Goal: Transaction & Acquisition: Purchase product/service

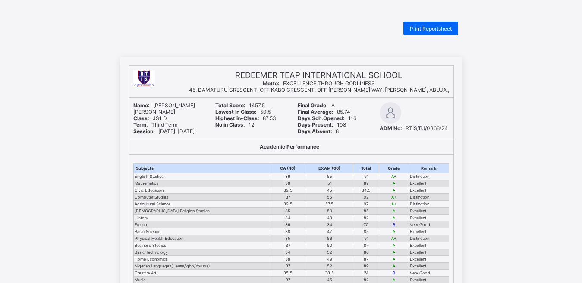
click at [116, 23] on html "Print Reportsheet REDEEMER TEAP INTERNATIONAL SCHOOL Motto: EXCELLENCE THROUGH …" at bounding box center [291, 278] width 582 height 557
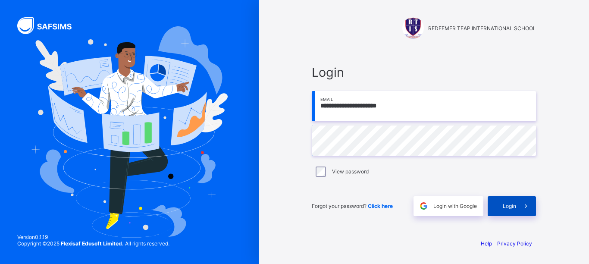
click at [518, 207] on span at bounding box center [526, 206] width 20 height 20
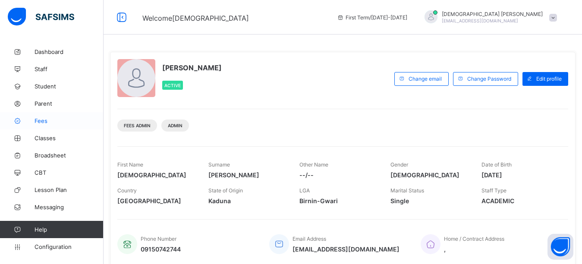
click at [45, 119] on span "Fees" at bounding box center [69, 120] width 69 height 7
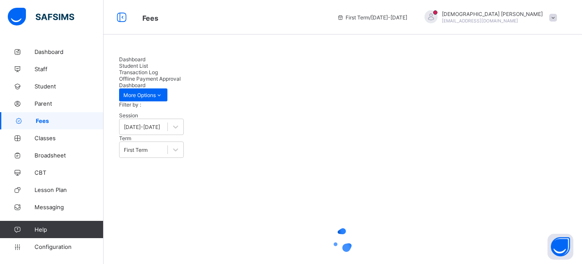
click at [148, 64] on span "Student List" at bounding box center [133, 66] width 29 height 6
type input "******"
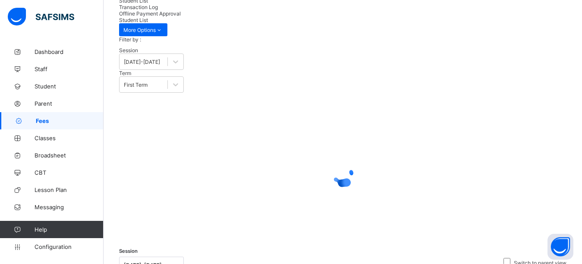
scroll to position [62, 0]
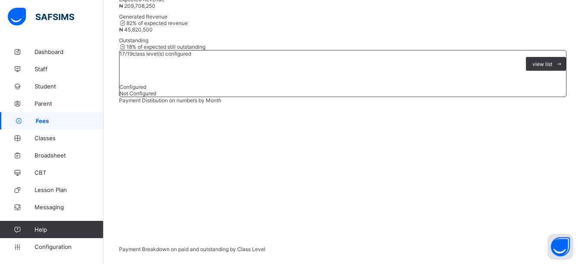
scroll to position [191, 0]
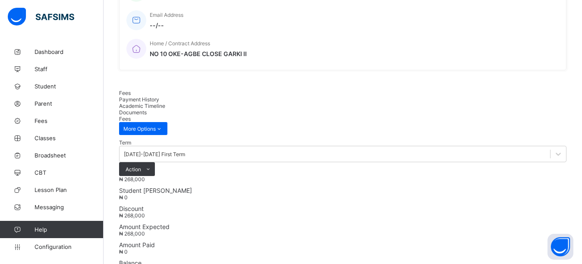
scroll to position [216, 0]
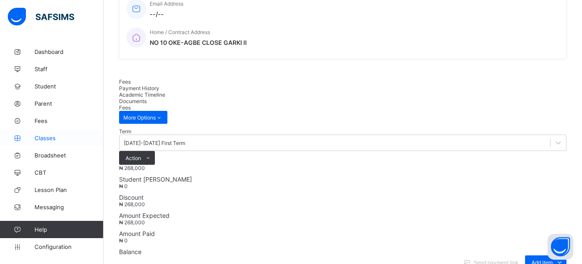
click at [40, 135] on span "Classes" at bounding box center [69, 138] width 69 height 7
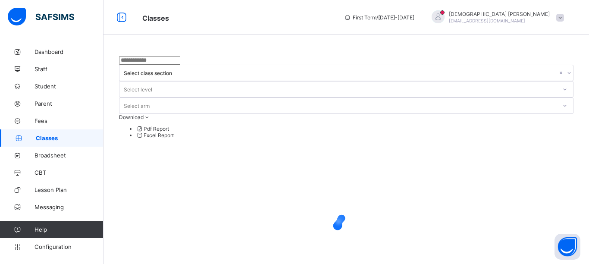
click at [180, 65] on input "text" at bounding box center [149, 60] width 61 height 9
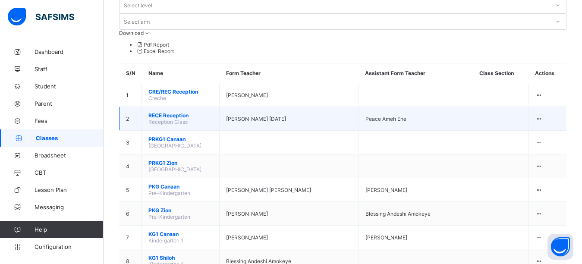
scroll to position [86, 0]
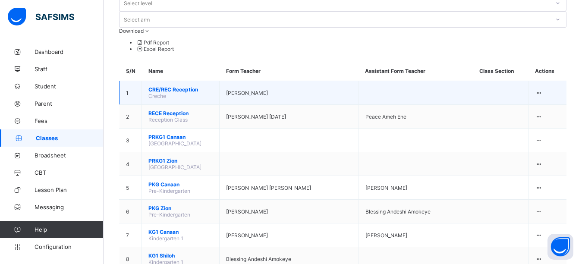
click at [161, 86] on span "CRE/REC Reception" at bounding box center [180, 89] width 64 height 6
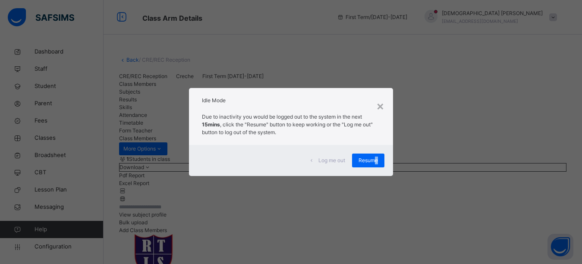
click at [377, 161] on span "Resume" at bounding box center [367, 161] width 19 height 8
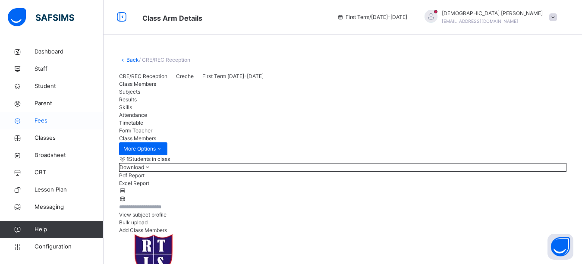
click at [55, 123] on span "Fees" at bounding box center [69, 120] width 69 height 9
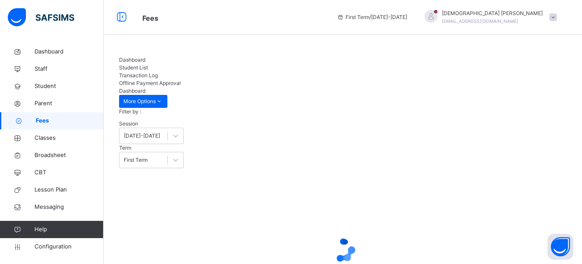
click at [148, 64] on span "Student List" at bounding box center [133, 67] width 29 height 6
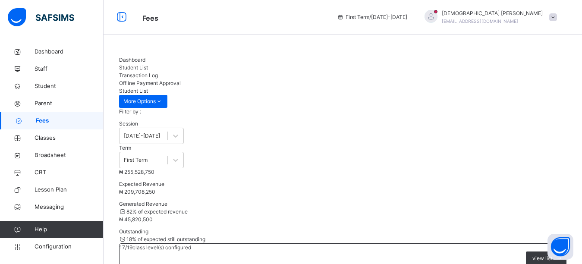
type input "*****"
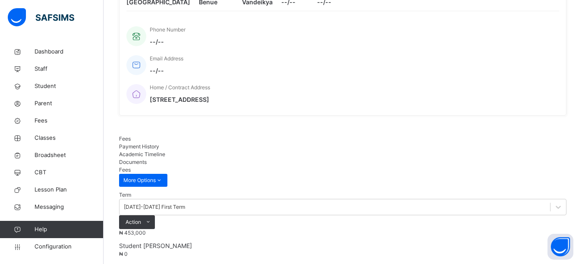
scroll to position [173, 0]
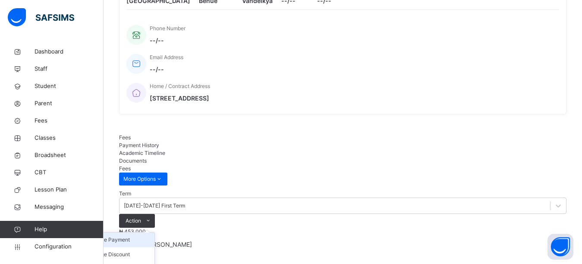
click at [154, 232] on li "Receive Payment" at bounding box center [119, 239] width 71 height 15
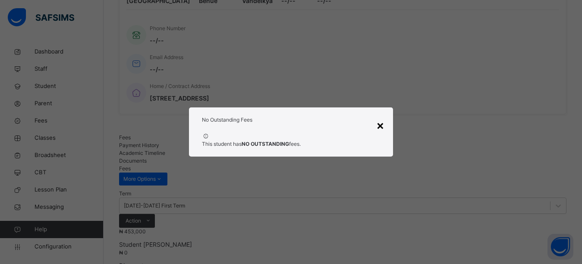
click at [382, 125] on div "×" at bounding box center [380, 125] width 8 height 18
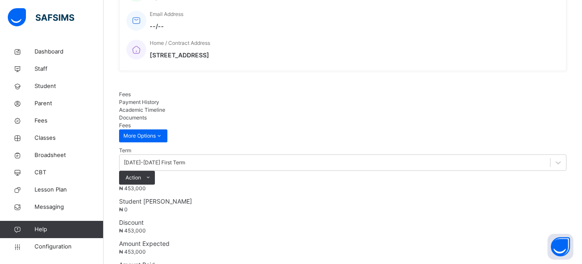
scroll to position [259, 0]
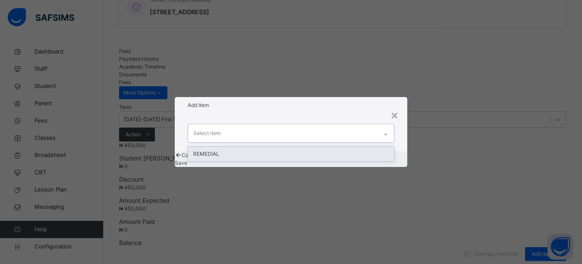
click at [227, 126] on div "Select item" at bounding box center [283, 133] width 190 height 18
click at [218, 147] on div "REMEDIAL" at bounding box center [291, 154] width 206 height 15
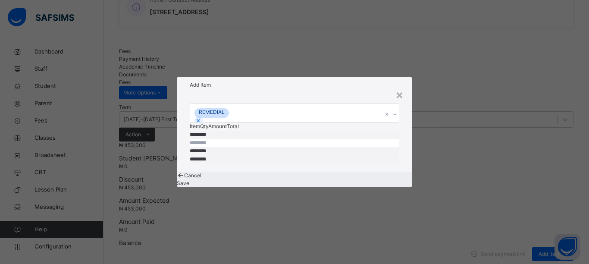
click at [362, 184] on div "Save" at bounding box center [294, 183] width 235 height 8
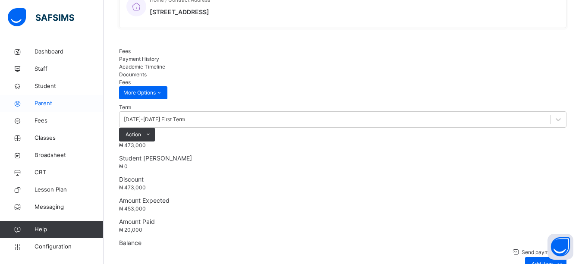
click at [48, 106] on span "Parent" at bounding box center [69, 103] width 69 height 9
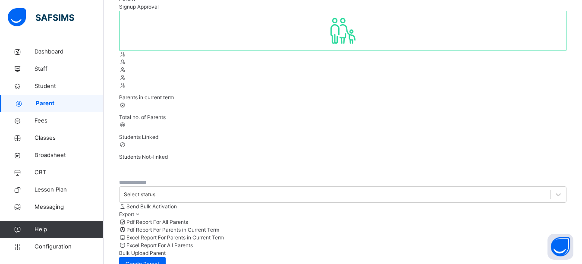
scroll to position [20, 0]
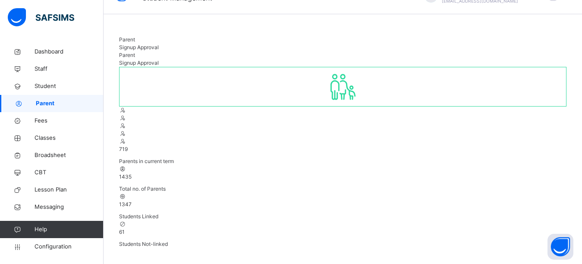
click at [284, 46] on div "Parent Signup Approval" at bounding box center [342, 44] width 447 height 16
click at [285, 41] on div "Parent Signup Approval" at bounding box center [342, 44] width 447 height 16
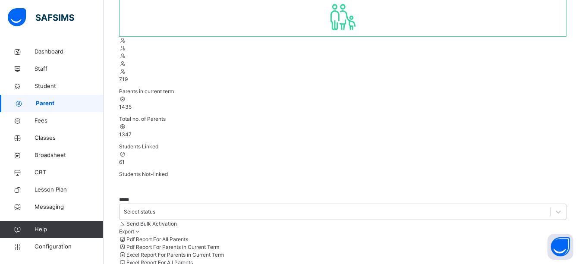
scroll to position [63, 0]
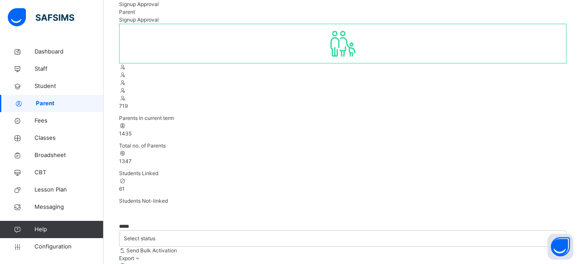
click at [250, 3] on div "Parent Signup Approval" at bounding box center [342, 1] width 447 height 16
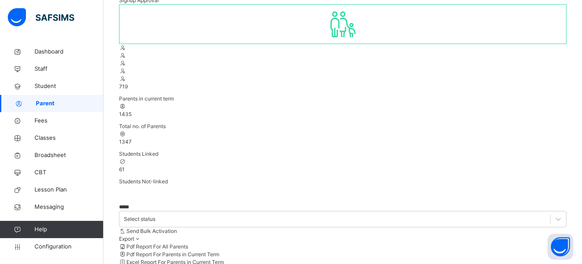
scroll to position [70, 0]
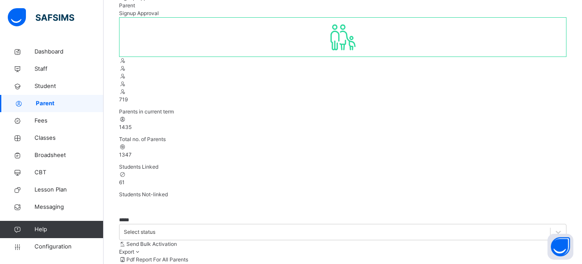
click at [157, 216] on input "*****" at bounding box center [145, 220] width 52 height 8
click at [147, 216] on input "*****" at bounding box center [145, 220] width 52 height 8
type input "*"
click at [129, 216] on input "****" at bounding box center [145, 220] width 52 height 8
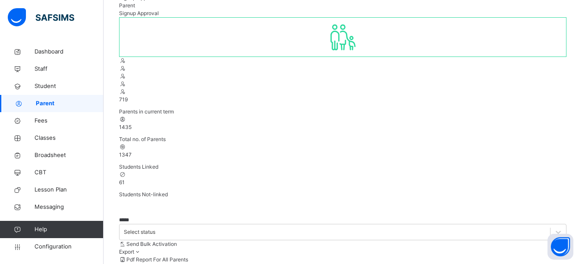
type input "*****"
click at [176, 57] on div at bounding box center [342, 37] width 447 height 40
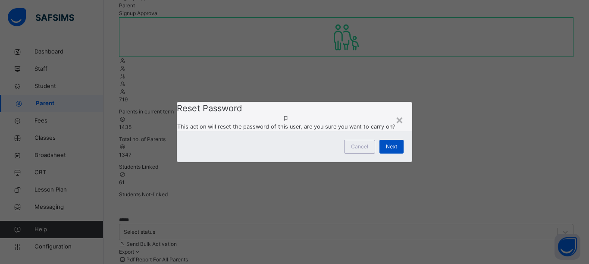
click at [392, 151] on span "Next" at bounding box center [391, 147] width 11 height 8
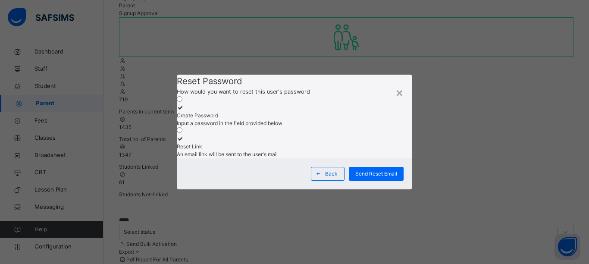
click at [184, 104] on icon at bounding box center [180, 107] width 7 height 6
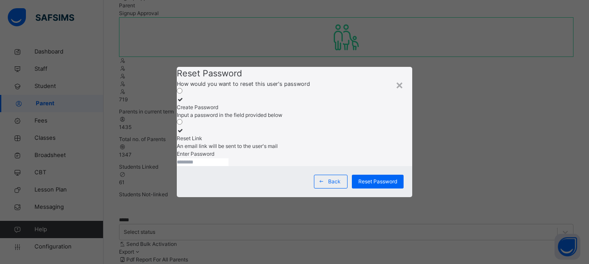
click at [220, 166] on input "text" at bounding box center [203, 162] width 52 height 8
click at [214, 165] on input "**********" at bounding box center [203, 162] width 52 height 8
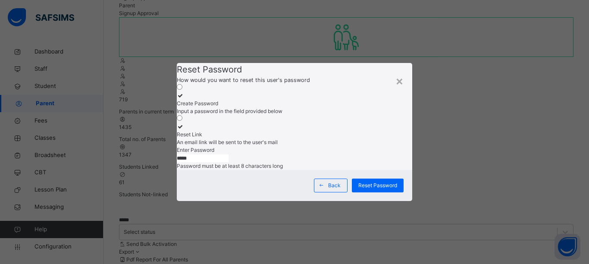
click at [197, 162] on input "*****" at bounding box center [203, 158] width 52 height 8
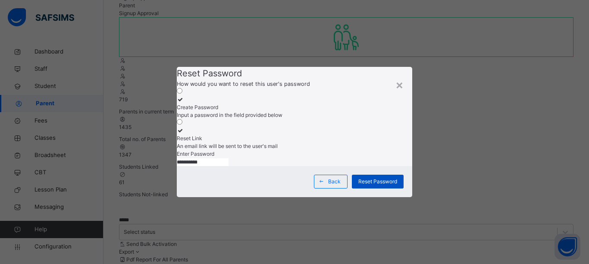
type input "**********"
click at [369, 185] on span "Reset Password" at bounding box center [377, 182] width 39 height 8
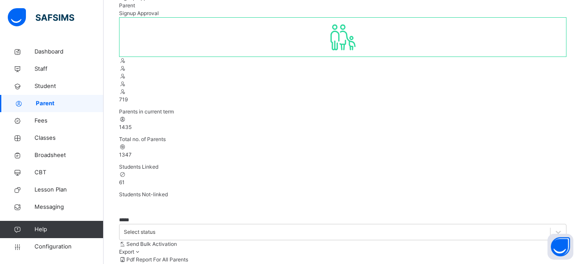
drag, startPoint x: 256, startPoint y: 169, endPoint x: 231, endPoint y: 182, distance: 28.4
drag, startPoint x: 264, startPoint y: 166, endPoint x: 200, endPoint y: 167, distance: 63.4
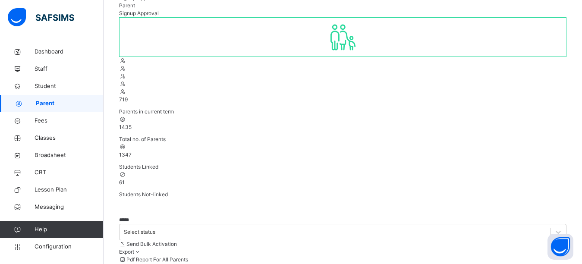
copy td "[EMAIL_ADDRESS][DOMAIN_NAME]"
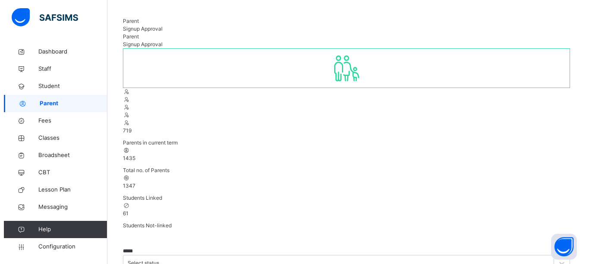
scroll to position [0, 0]
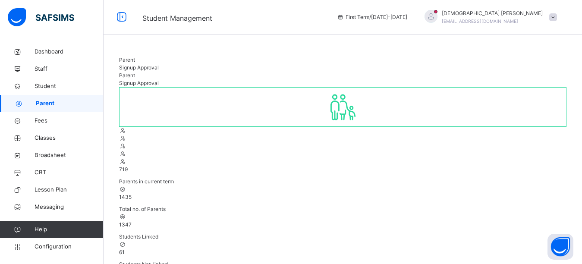
click at [442, 17] on div at bounding box center [431, 17] width 22 height 15
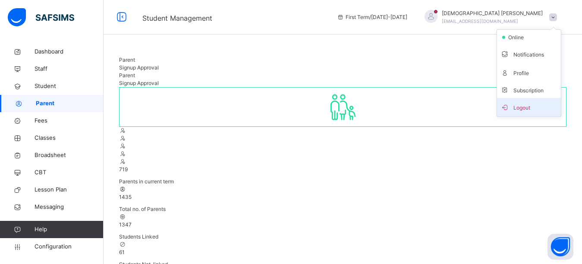
click at [527, 107] on span "Logout" at bounding box center [528, 107] width 57 height 12
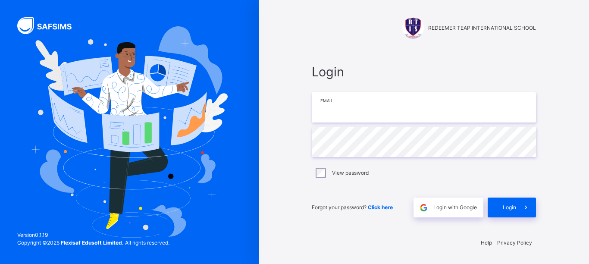
type input "**********"
click at [408, 107] on input "**********" at bounding box center [424, 107] width 224 height 30
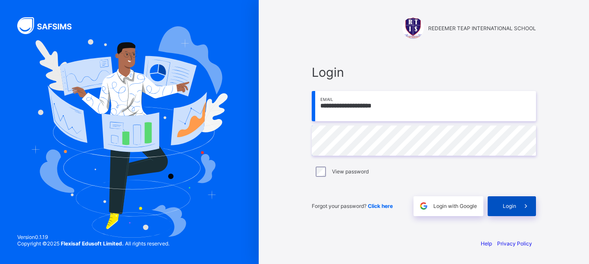
click at [518, 211] on span at bounding box center [526, 206] width 20 height 20
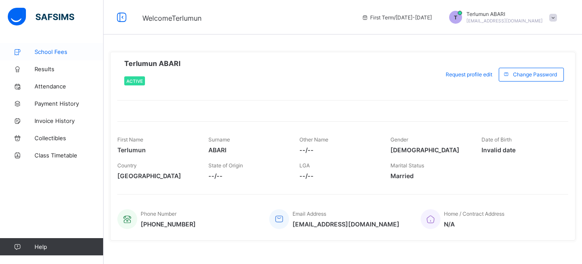
click at [41, 51] on span "School Fees" at bounding box center [69, 51] width 69 height 7
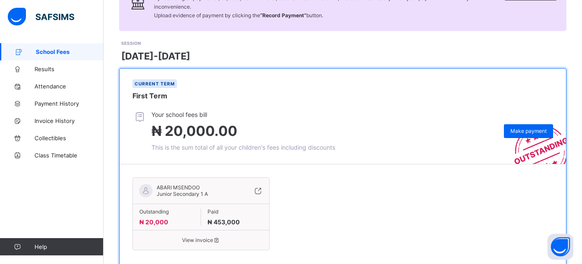
scroll to position [104, 0]
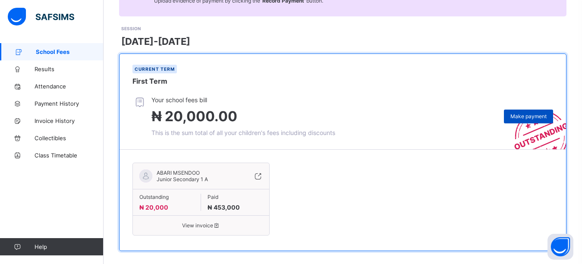
click at [530, 113] on span "Make payment" at bounding box center [528, 116] width 36 height 6
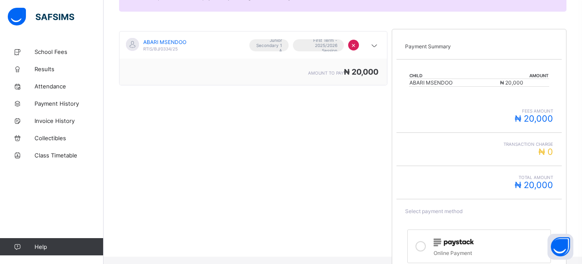
scroll to position [179, 0]
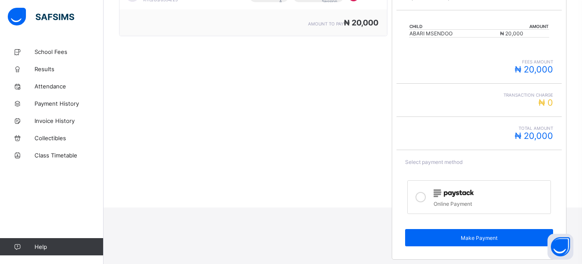
click at [421, 198] on icon at bounding box center [420, 197] width 10 height 10
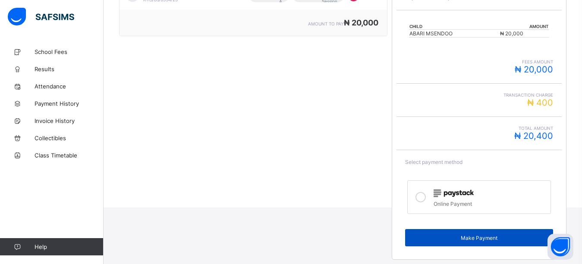
click at [448, 239] on span "Make Payment" at bounding box center [478, 238] width 135 height 6
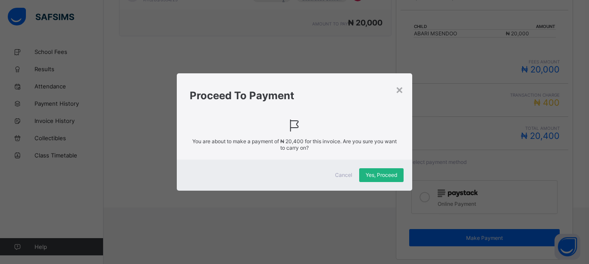
click at [387, 175] on span "Yes, Proceed" at bounding box center [381, 175] width 31 height 6
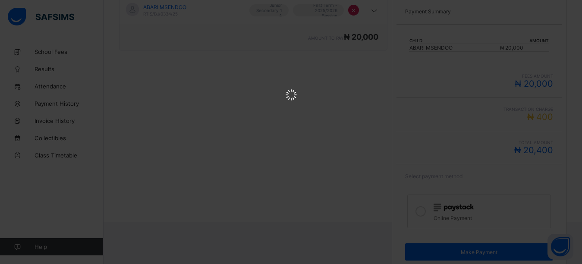
scroll to position [50, 0]
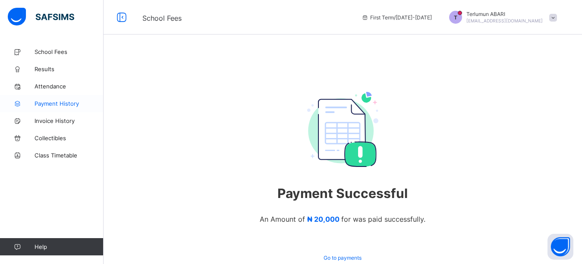
click at [62, 104] on span "Payment History" at bounding box center [69, 103] width 69 height 7
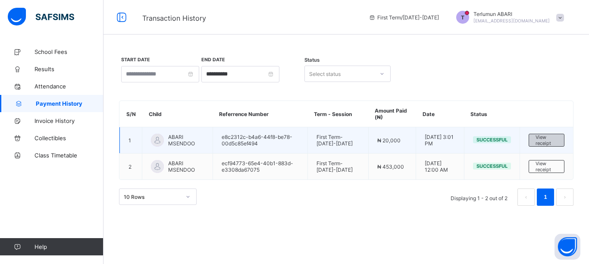
click at [547, 137] on span "View receipt" at bounding box center [547, 140] width 22 height 12
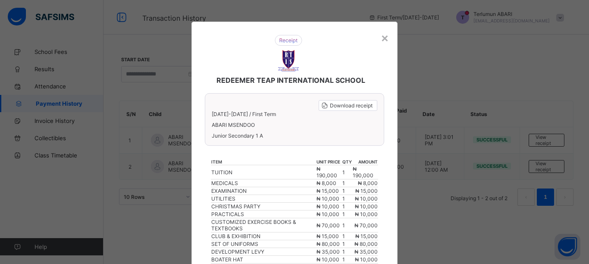
click at [322, 52] on div "REDEEMER TEAP INTERNATIONAL SCHOOL" at bounding box center [288, 59] width 185 height 67
click at [381, 40] on div "×" at bounding box center [385, 37] width 8 height 15
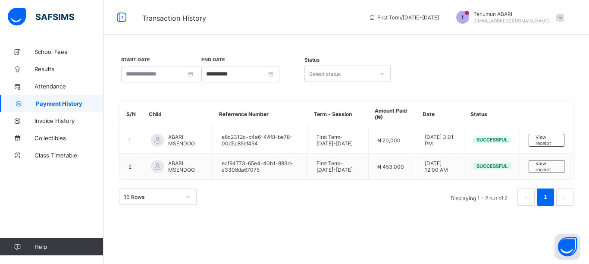
click at [343, 45] on div "**********" at bounding box center [347, 131] width 486 height 176
click at [321, 12] on span "Transaction History" at bounding box center [248, 17] width 213 height 11
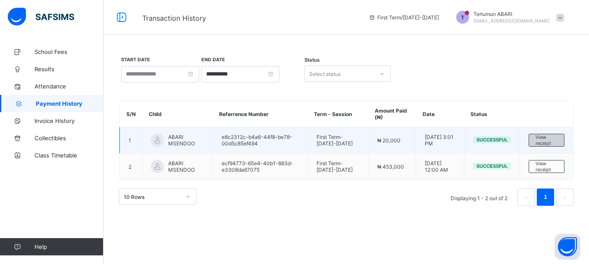
click at [548, 141] on span "View receipt" at bounding box center [547, 140] width 22 height 12
